Goal: Information Seeking & Learning: Check status

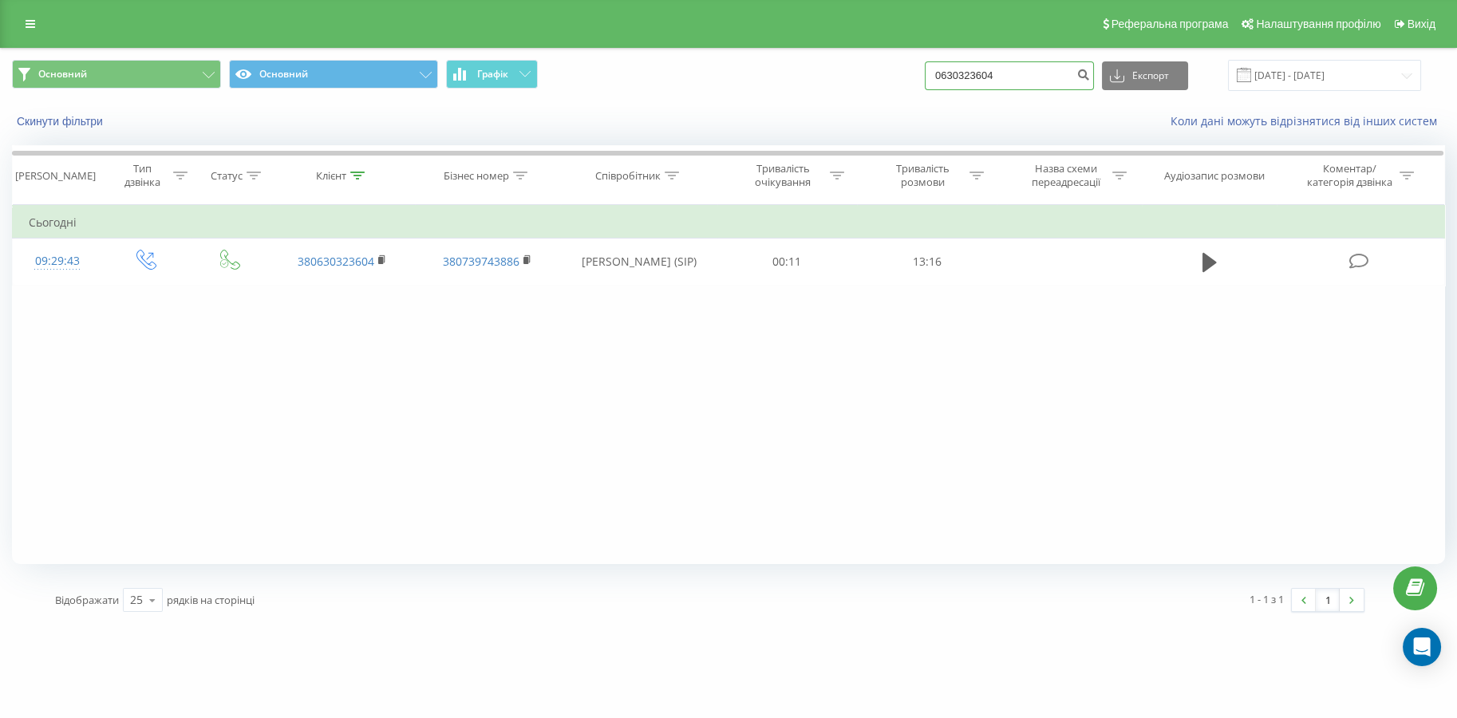
drag, startPoint x: 0, startPoint y: 0, endPoint x: 735, endPoint y: 77, distance: 739.1
click at [735, 77] on div "Основний Основний Графік 0630323604 Експорт .csv .xls .xlsx 22.06.2025 - 22.09.…" at bounding box center [728, 75] width 1433 height 31
paste input "9864153"
type input "0986415304"
click at [1090, 77] on icon "submit" at bounding box center [1084, 73] width 14 height 10
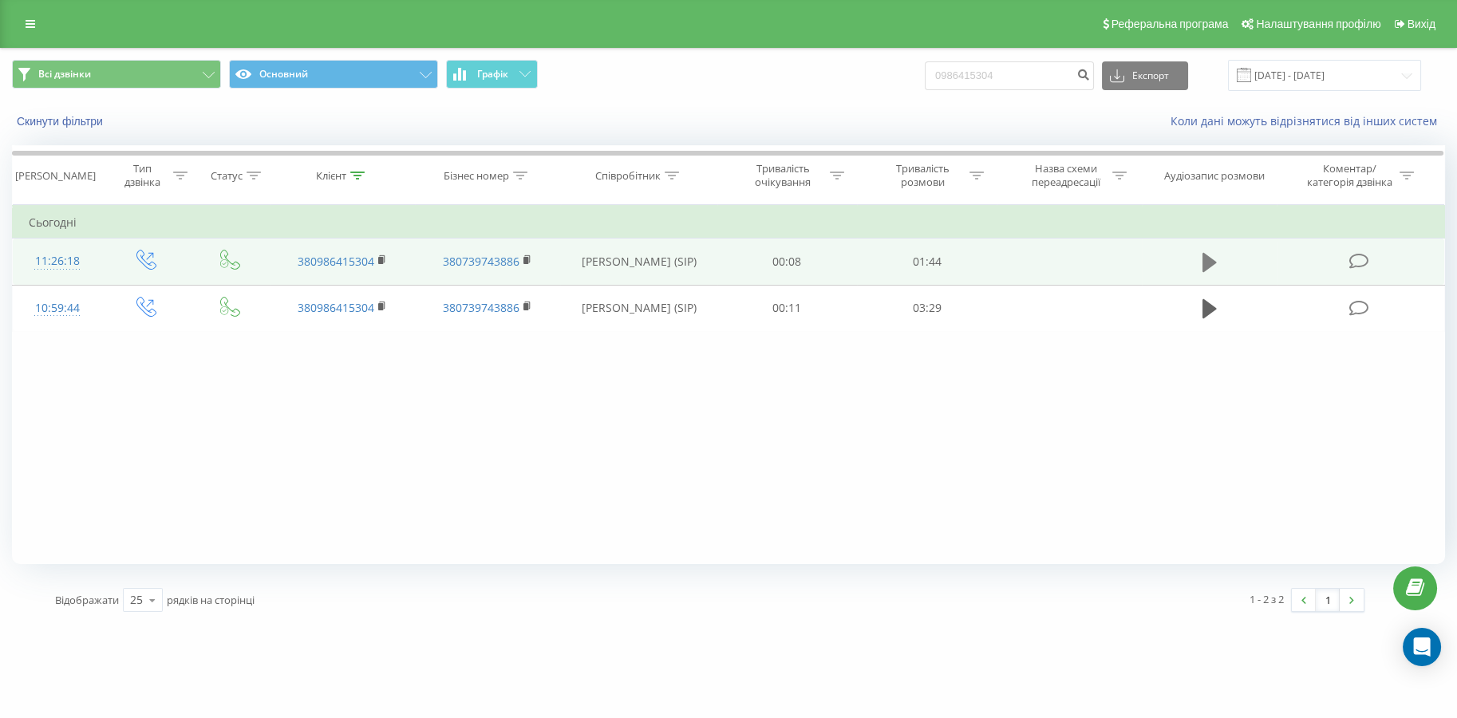
click at [1200, 263] on button at bounding box center [1210, 263] width 24 height 24
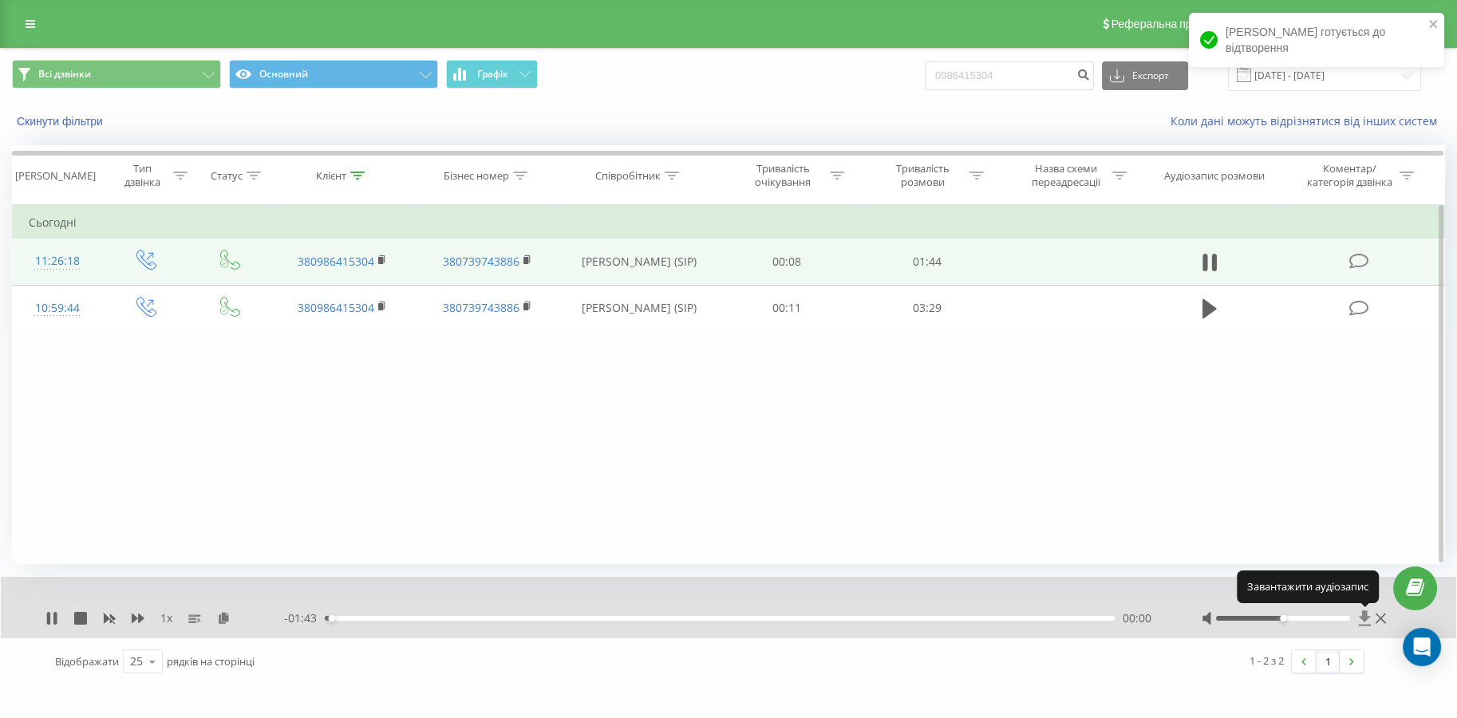
click at [1367, 617] on icon at bounding box center [1365, 618] width 12 height 15
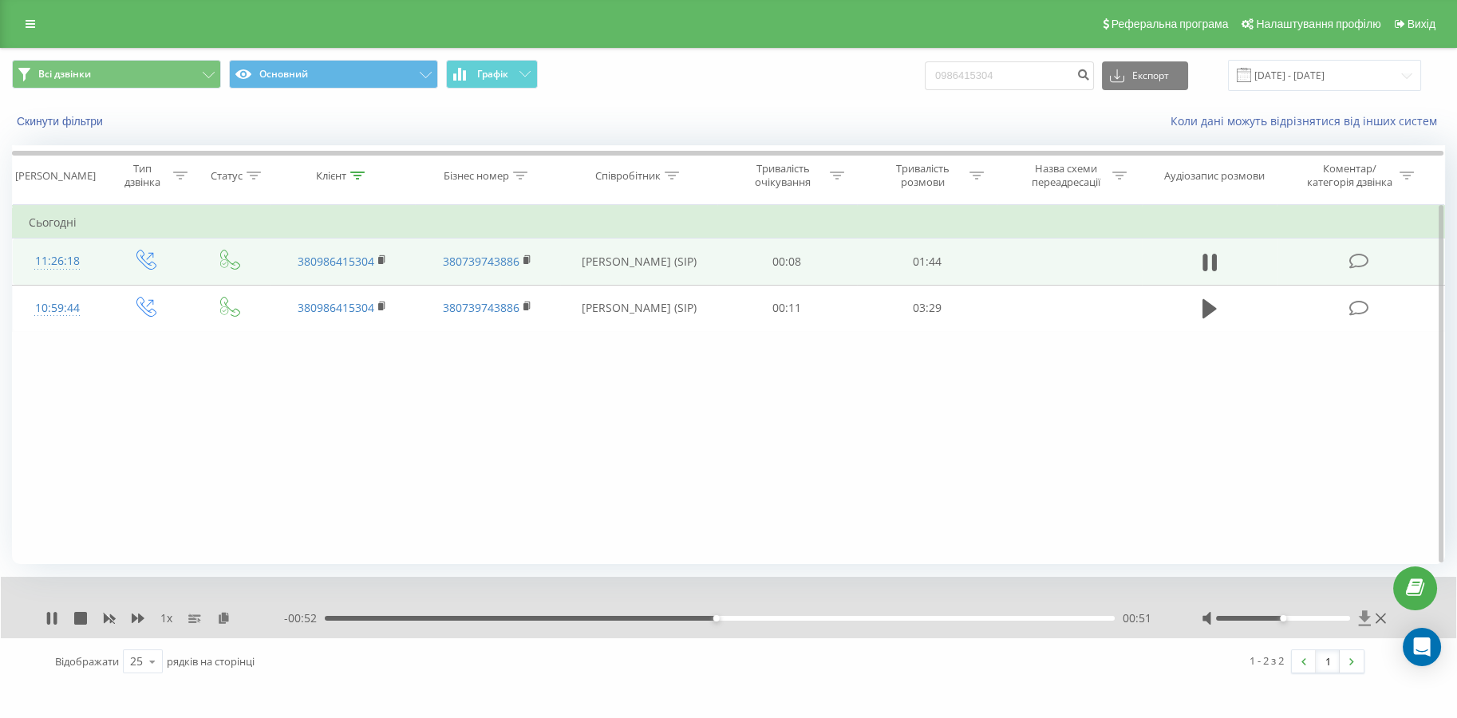
click at [1366, 614] on icon at bounding box center [1365, 618] width 12 height 15
click at [1361, 267] on icon at bounding box center [1359, 261] width 20 height 17
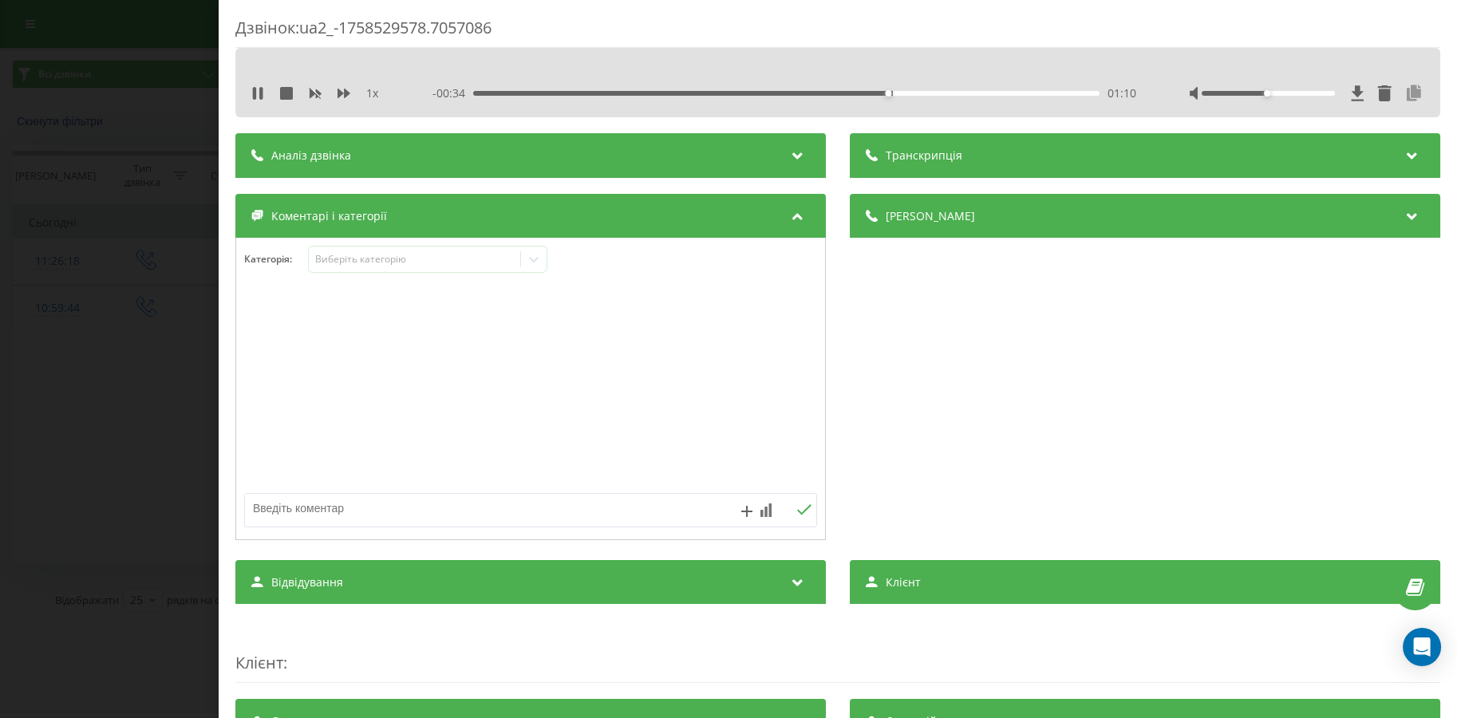
click at [1405, 92] on icon at bounding box center [1414, 93] width 19 height 16
click at [114, 374] on div "Дзвінок : ua2_-1758529578.7057086 1 x - 00:16 01:28 01:28 Транскрипція Для AI-а…" at bounding box center [728, 359] width 1457 height 718
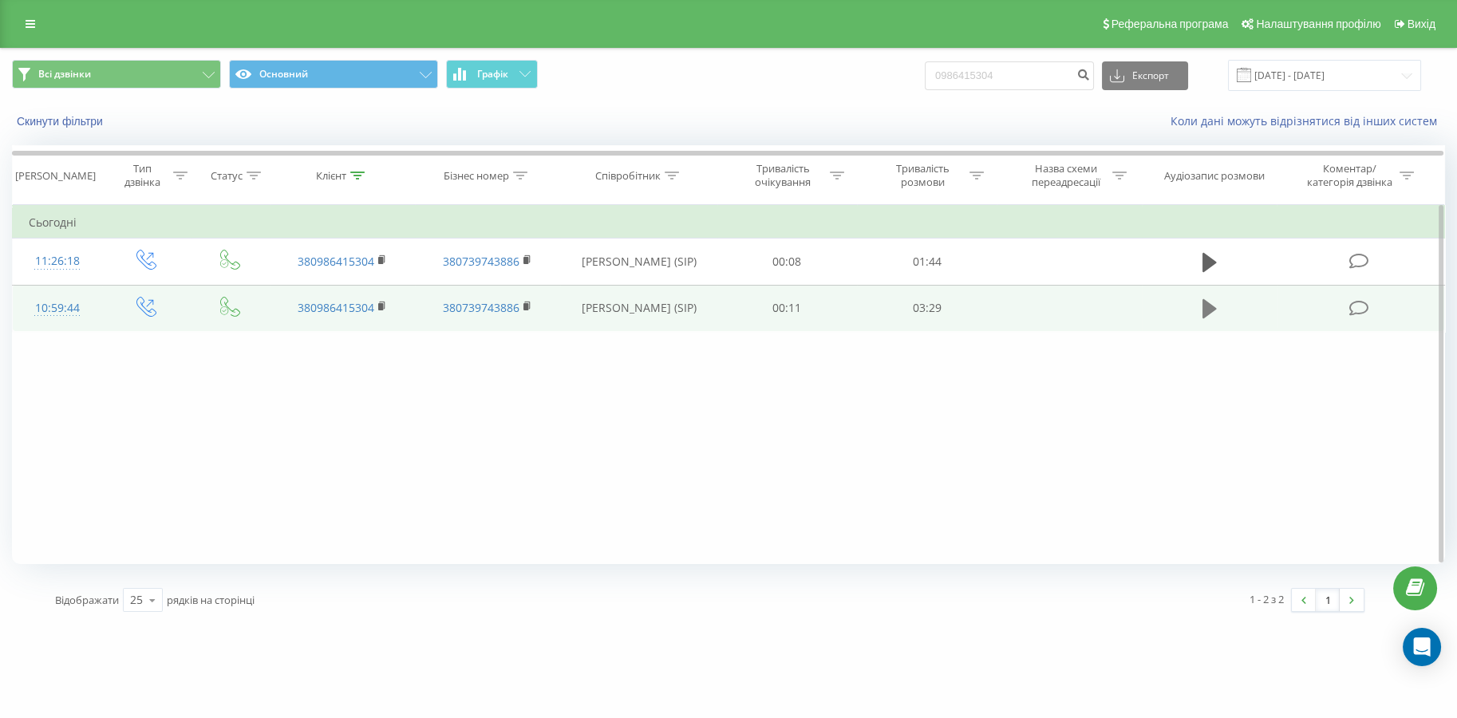
click at [1203, 310] on icon at bounding box center [1210, 308] width 14 height 19
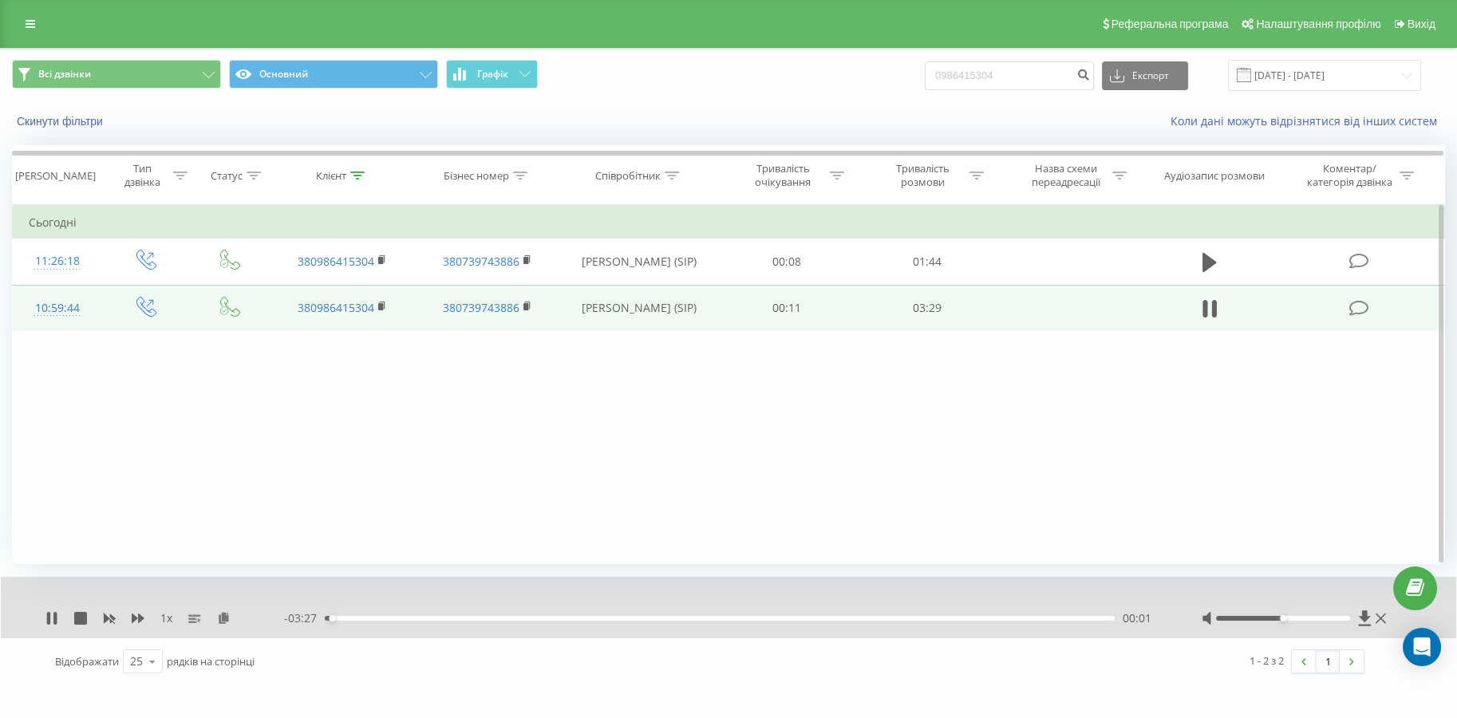
drag, startPoint x: 1312, startPoint y: 516, endPoint x: 1327, endPoint y: 556, distance: 42.4
click at [1312, 516] on div "Фільтрувати за умовою Дорівнює Введіть значення Скасувати OK Фільтрувати за умо…" at bounding box center [728, 384] width 1433 height 359
click at [1360, 616] on icon at bounding box center [1365, 618] width 12 height 15
click at [1215, 309] on icon at bounding box center [1214, 309] width 5 height 18
drag, startPoint x: 1017, startPoint y: 70, endPoint x: 858, endPoint y: 68, distance: 158.8
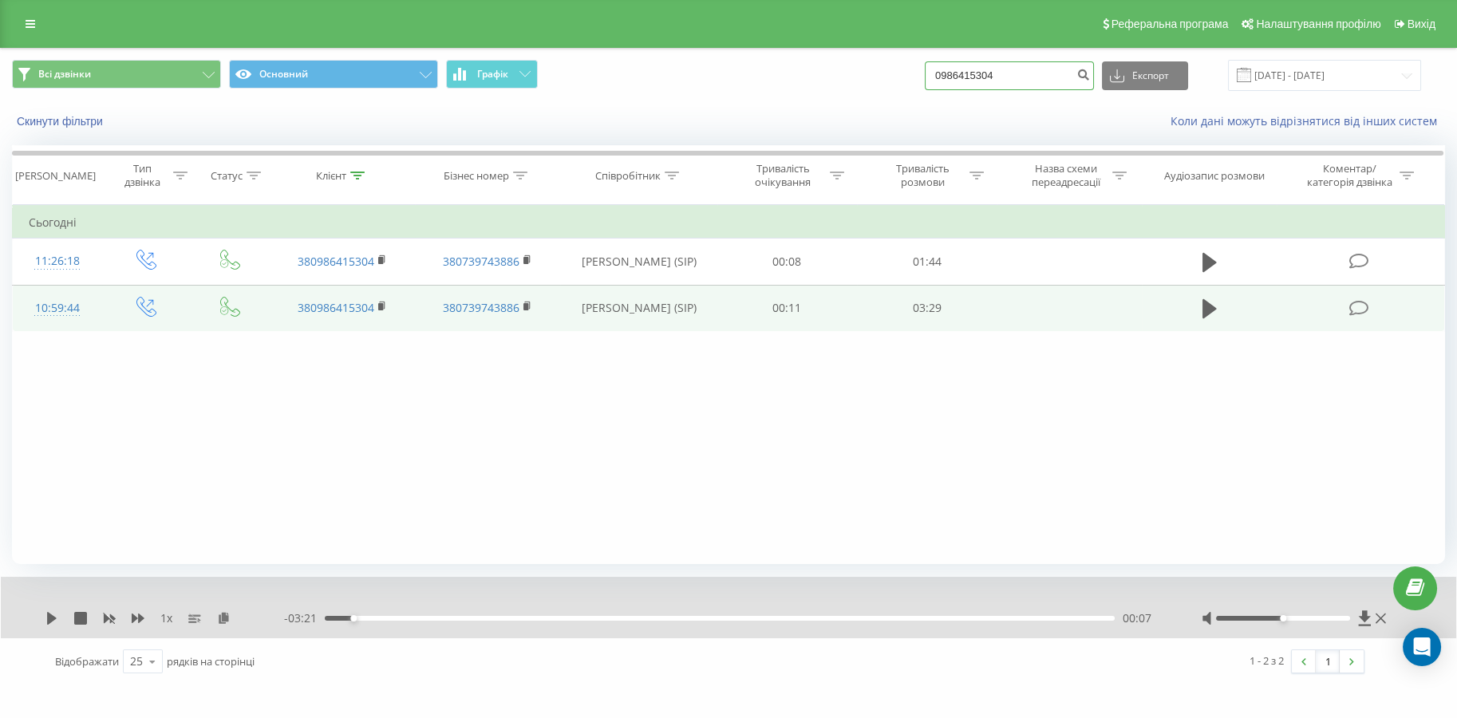
click at [858, 68] on div "Всі дзвінки Основний Графік 0986415304 Експорт .csv .xls .xlsx [DATE] - [DATE]" at bounding box center [728, 75] width 1433 height 31
paste input "678798360"
type input "0678798360"
click at [1094, 81] on button "submit" at bounding box center [1084, 75] width 22 height 29
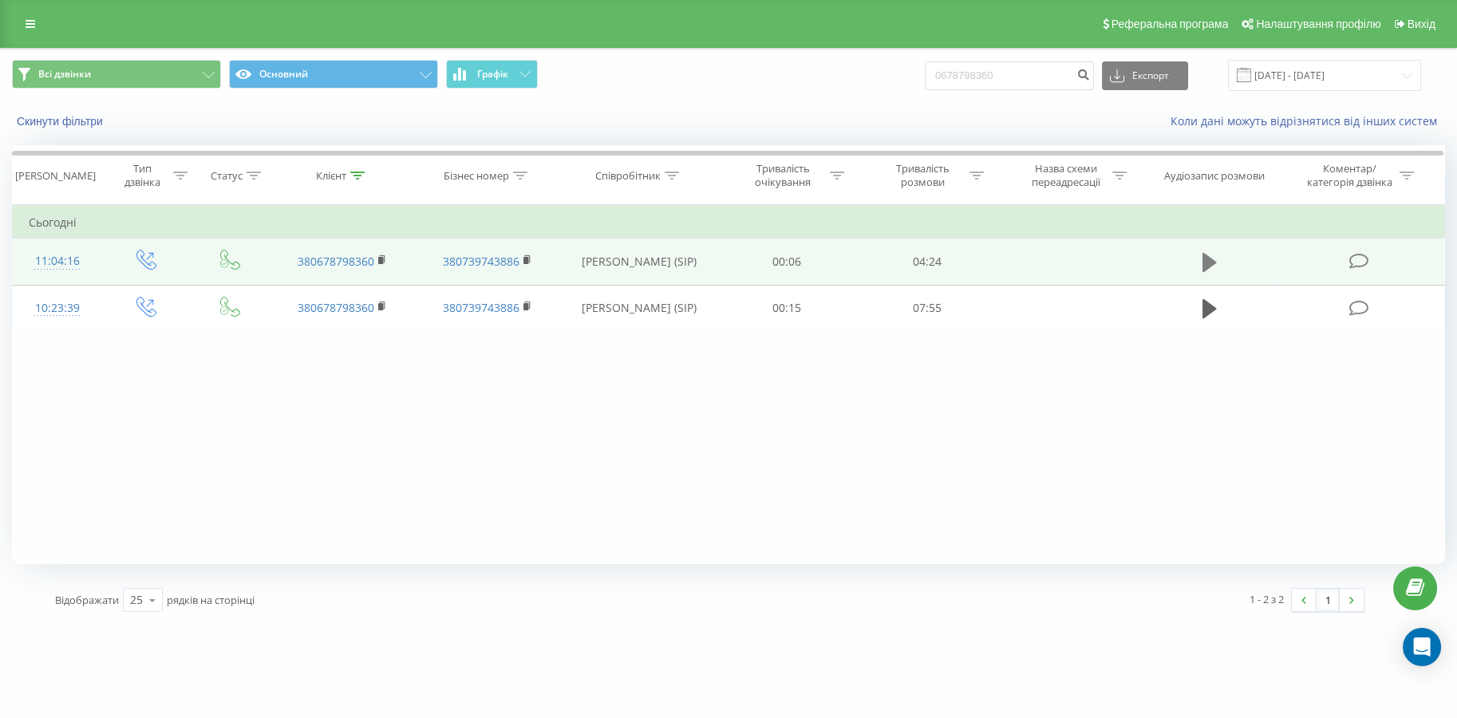
click at [1210, 263] on icon at bounding box center [1210, 262] width 14 height 19
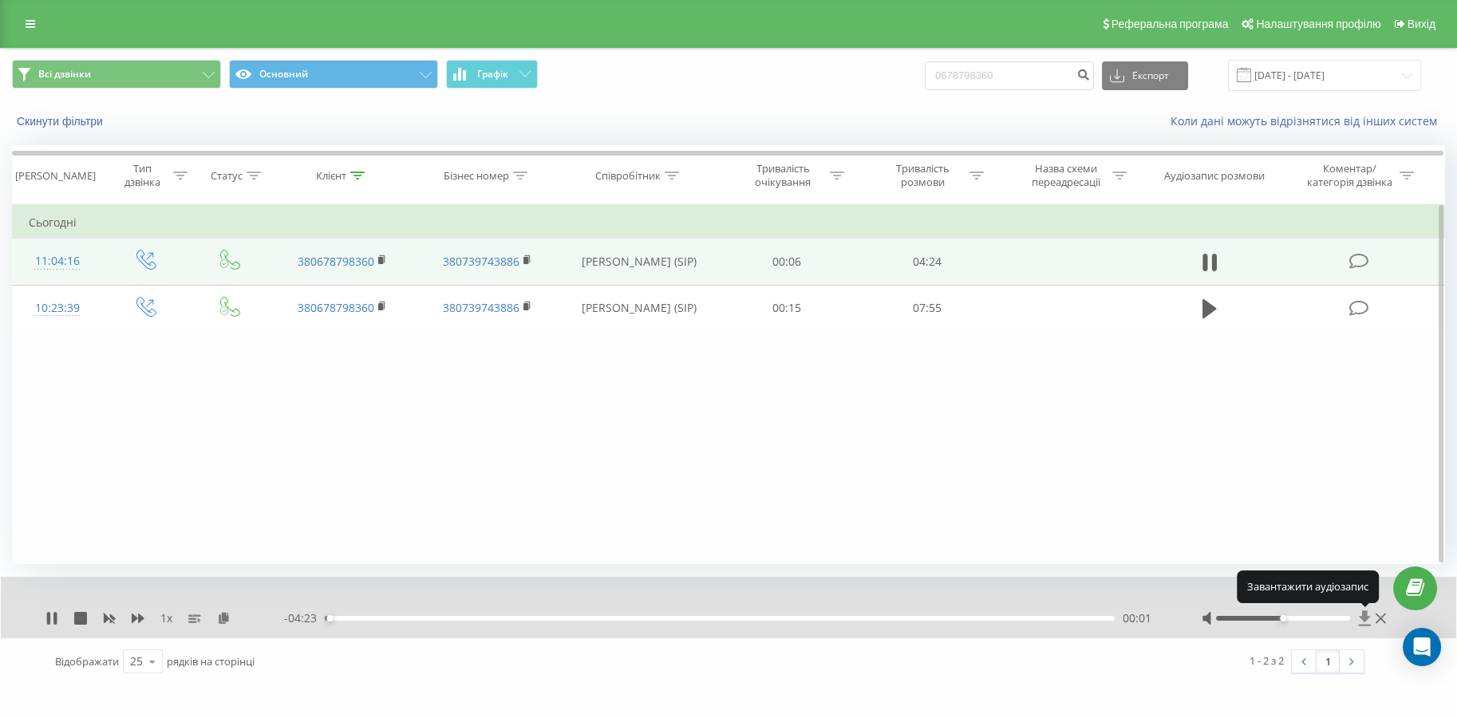
click at [1367, 623] on icon at bounding box center [1365, 619] width 14 height 16
click at [52, 615] on icon at bounding box center [51, 618] width 13 height 13
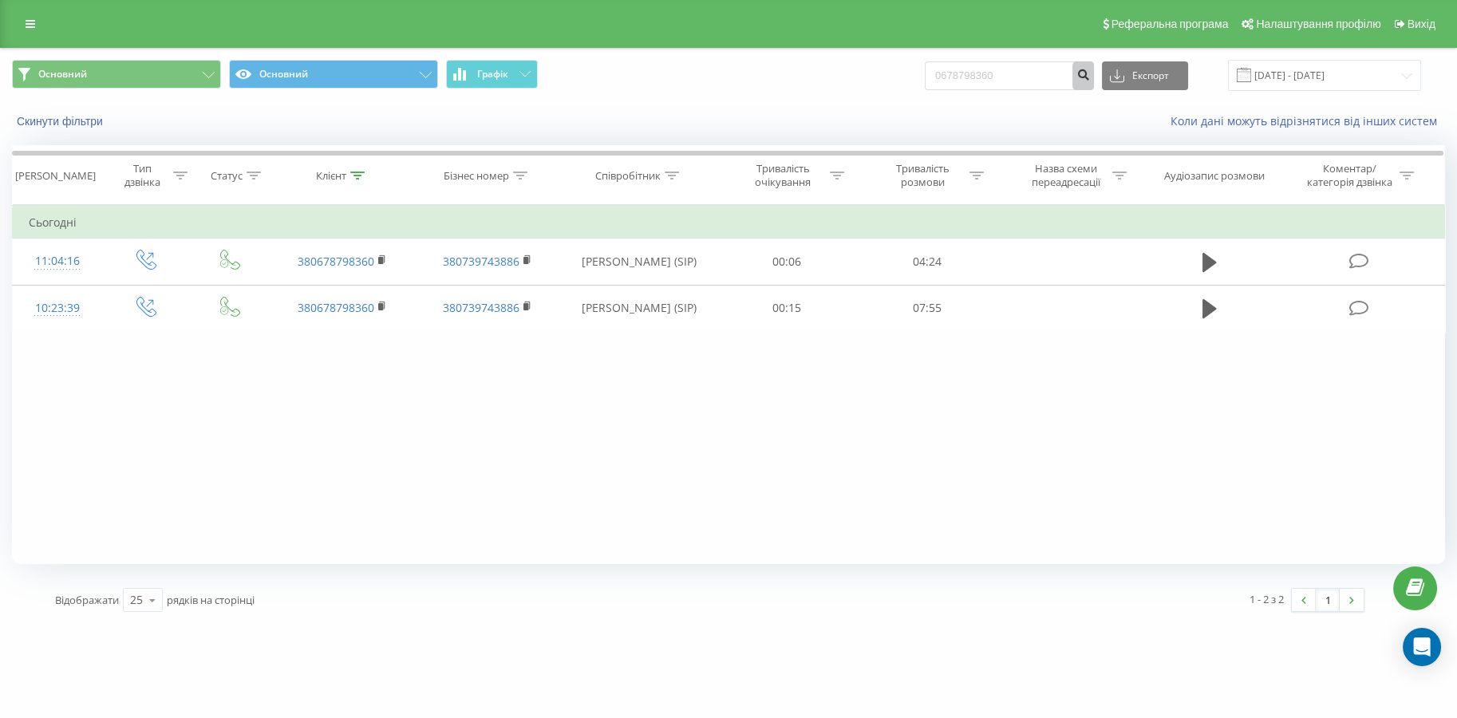
drag, startPoint x: 1084, startPoint y: 77, endPoint x: 991, endPoint y: 75, distance: 92.6
click at [991, 75] on form "0678798360" at bounding box center [1009, 75] width 169 height 29
drag, startPoint x: 1023, startPoint y: 78, endPoint x: 886, endPoint y: 80, distance: 137.3
click at [886, 80] on div "Основний Основний Графік 0678798360 Експорт .csv .xls .xlsx [DATE] - [DATE]" at bounding box center [728, 75] width 1433 height 31
paste input "3) [PHONE_NUMBER]"
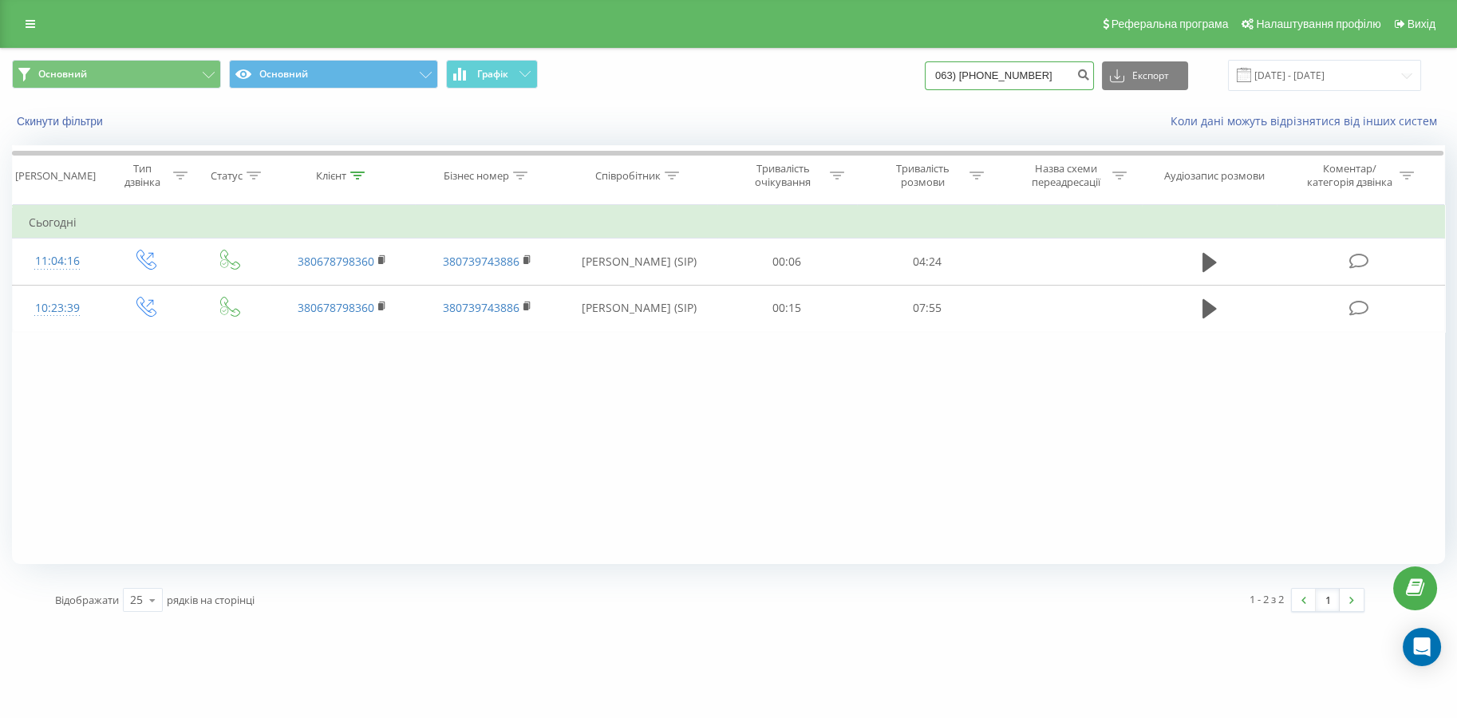
click at [976, 82] on input "063) [PHONE_NUMBER]" at bounding box center [1009, 75] width 169 height 29
type input "0635962258"
